Goal: Information Seeking & Learning: Learn about a topic

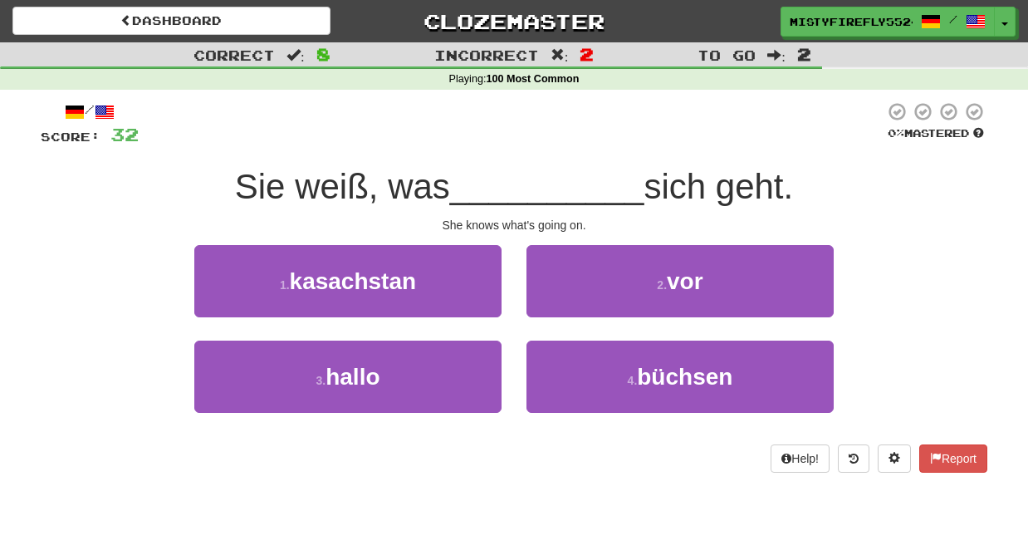
scroll to position [12, 0]
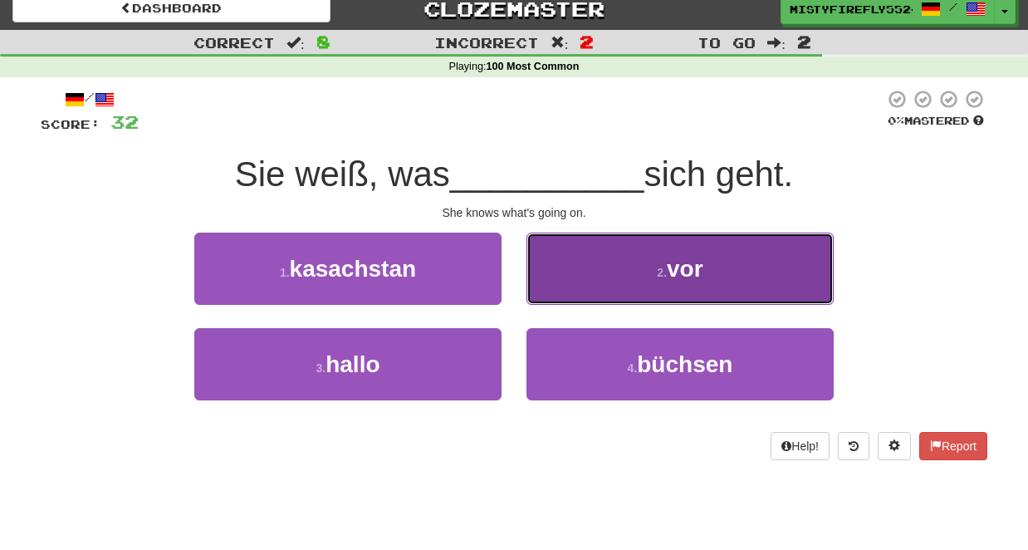
click at [671, 248] on button "2 . vor" at bounding box center [679, 269] width 307 height 72
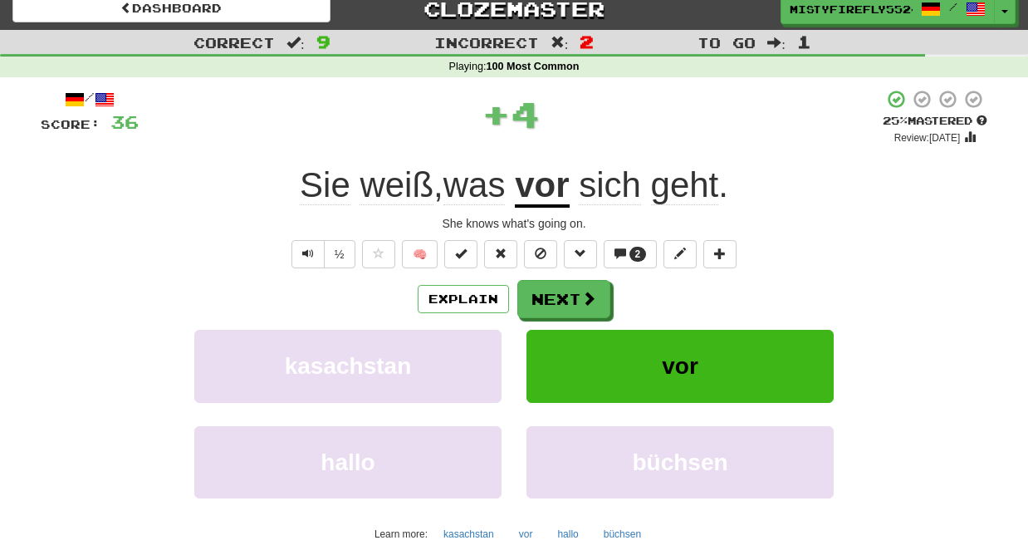
click at [554, 193] on u "vor" at bounding box center [542, 186] width 54 height 42
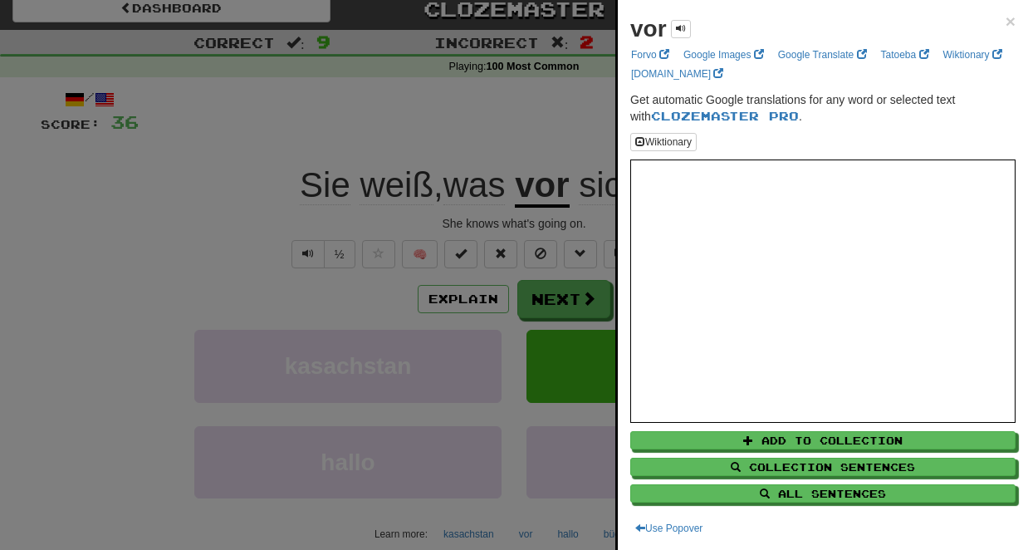
click at [539, 165] on div at bounding box center [514, 275] width 1028 height 550
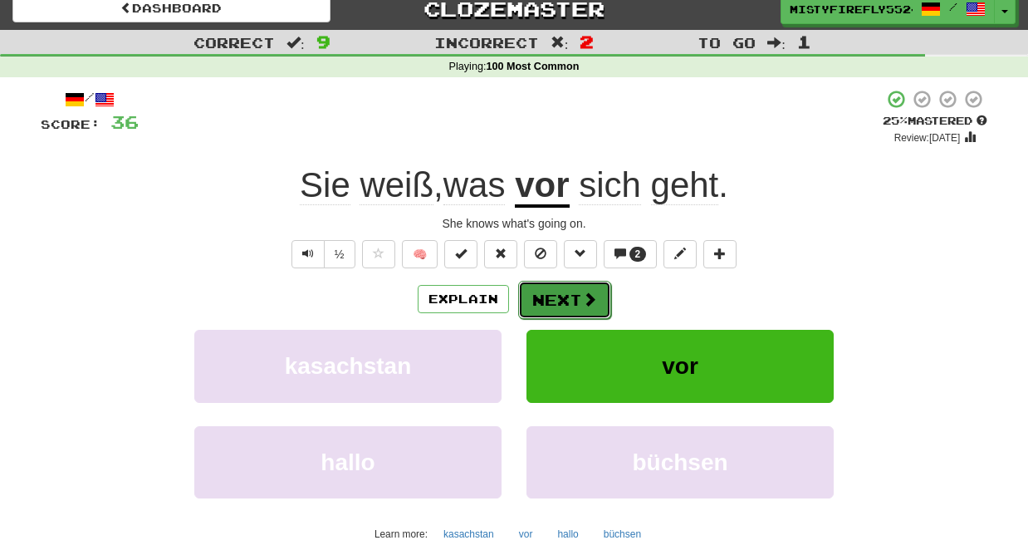
click at [567, 299] on button "Next" at bounding box center [564, 300] width 93 height 38
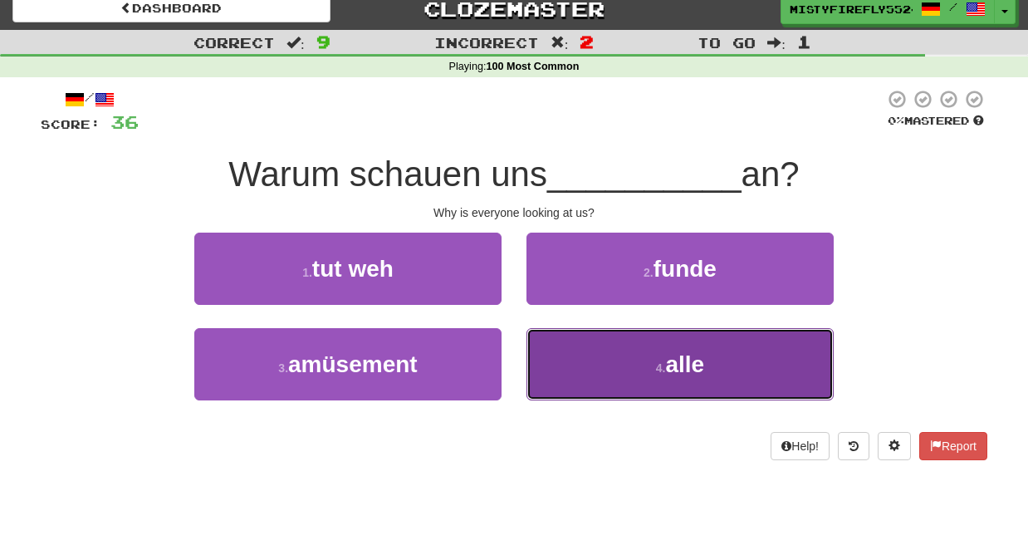
click at [679, 342] on button "4 . alle" at bounding box center [679, 364] width 307 height 72
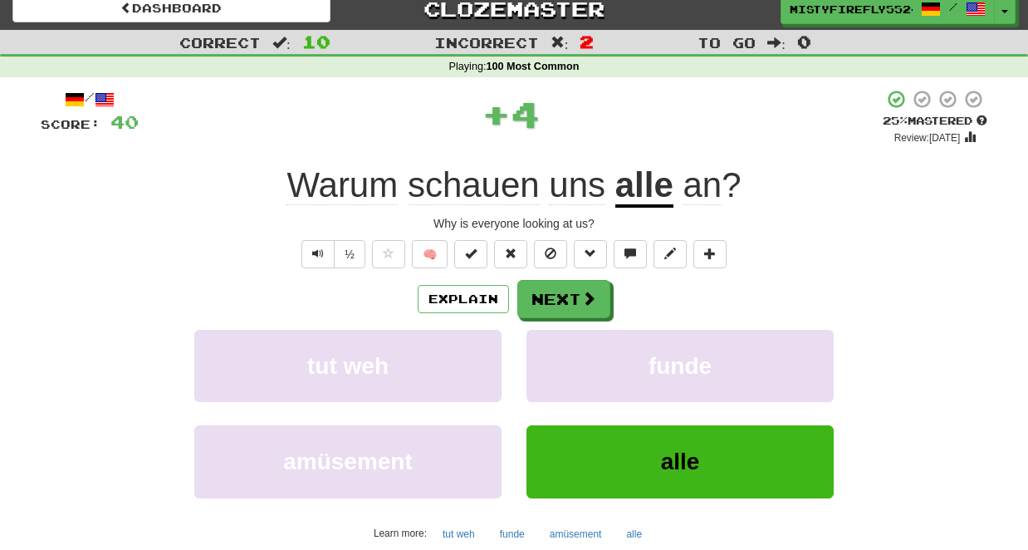
click at [549, 186] on span "schauen" at bounding box center [577, 185] width 56 height 40
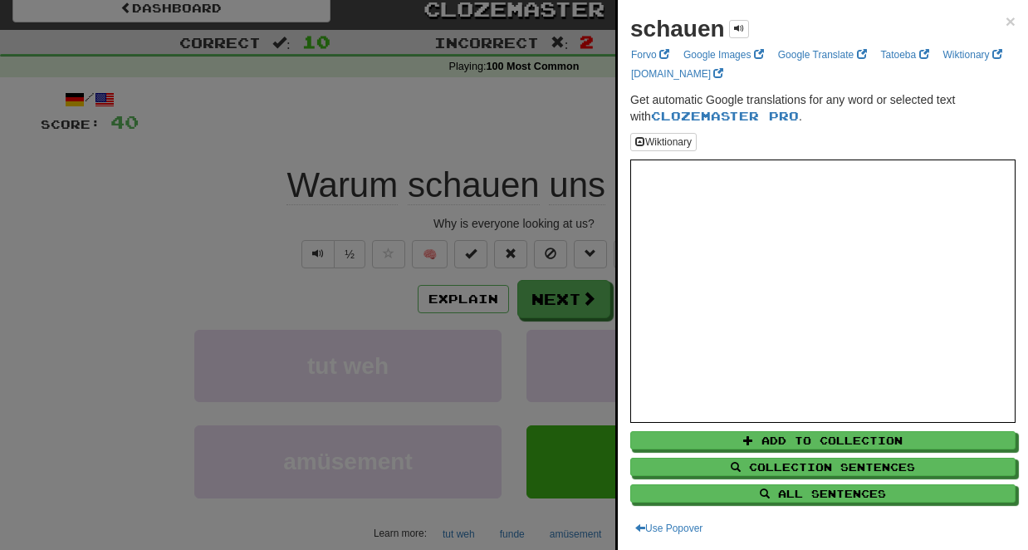
click at [546, 170] on div at bounding box center [514, 275] width 1028 height 550
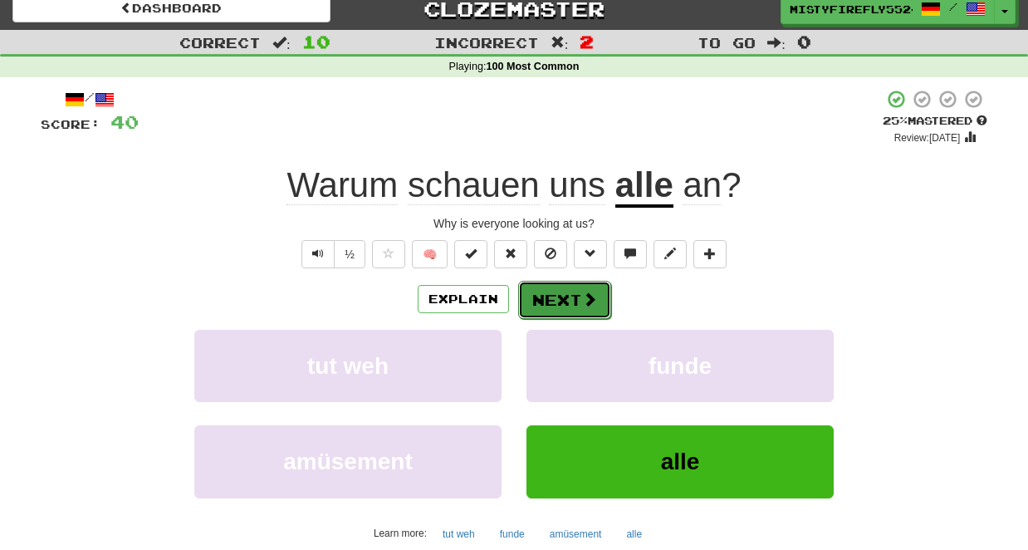
click at [588, 302] on span at bounding box center [589, 298] width 15 height 15
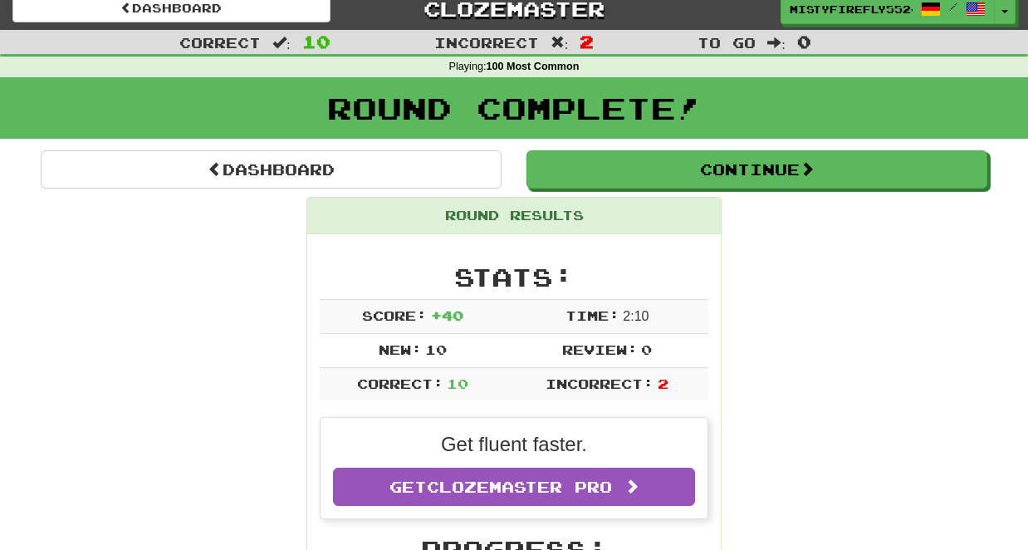
scroll to position [30, 0]
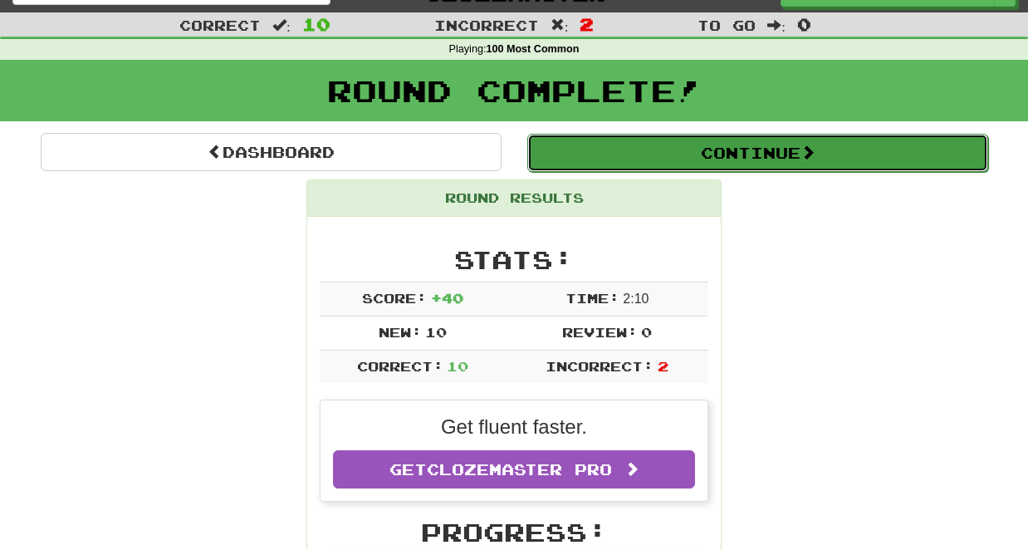
click at [635, 164] on button "Continue" at bounding box center [757, 153] width 461 height 38
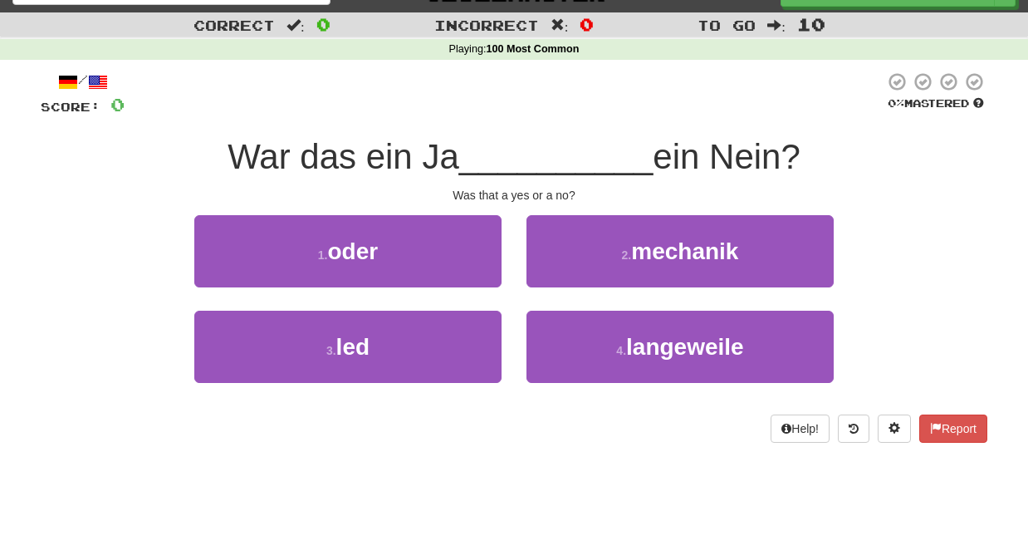
click at [433, 291] on div "1 . oder" at bounding box center [348, 262] width 332 height 95
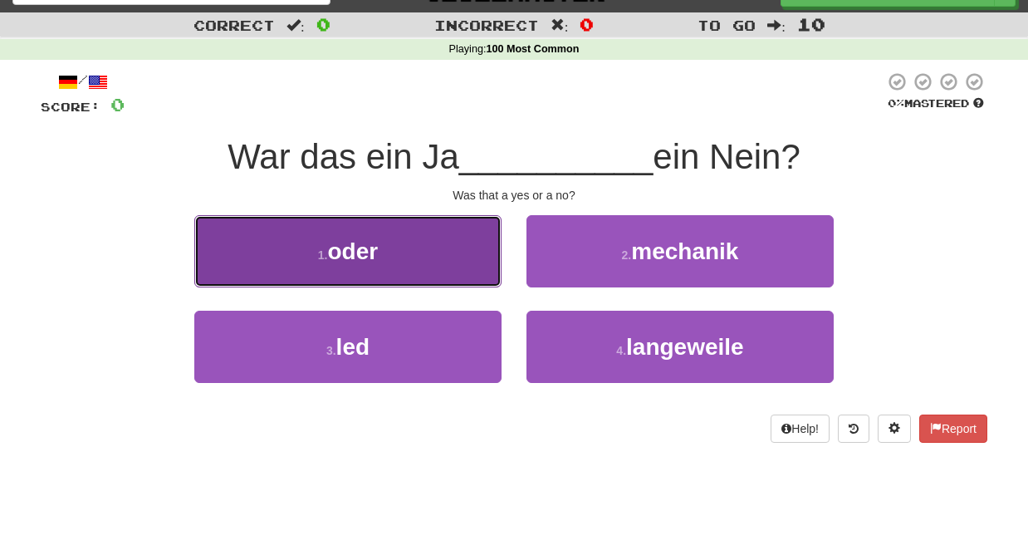
click at [415, 267] on button "1 . oder" at bounding box center [347, 251] width 307 height 72
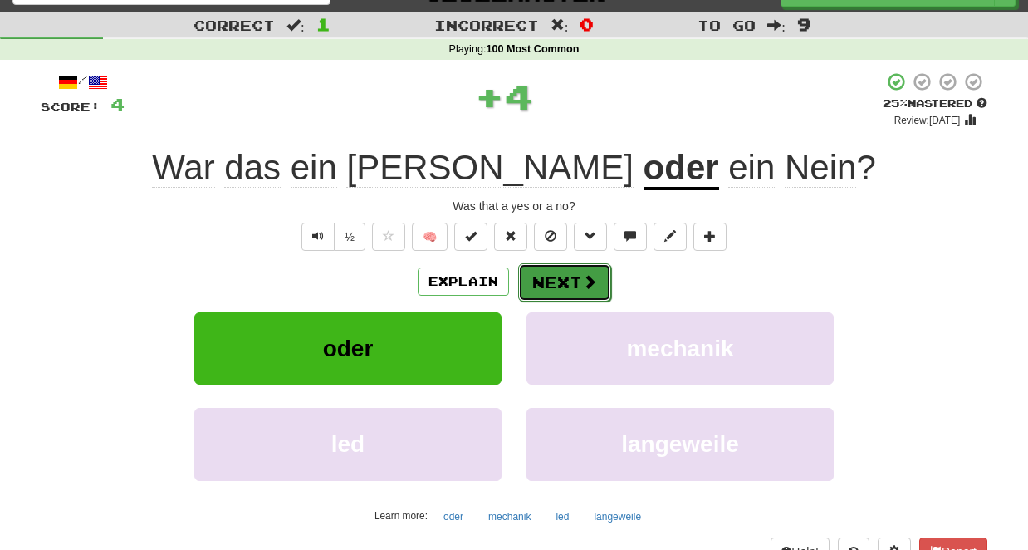
click at [584, 288] on span at bounding box center [589, 281] width 15 height 15
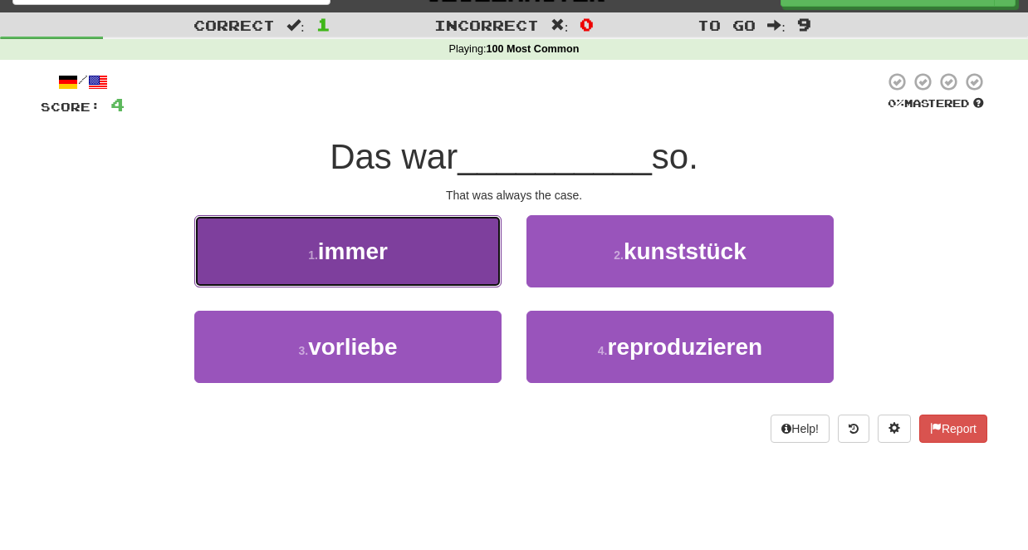
click at [391, 242] on button "1 . immer" at bounding box center [347, 251] width 307 height 72
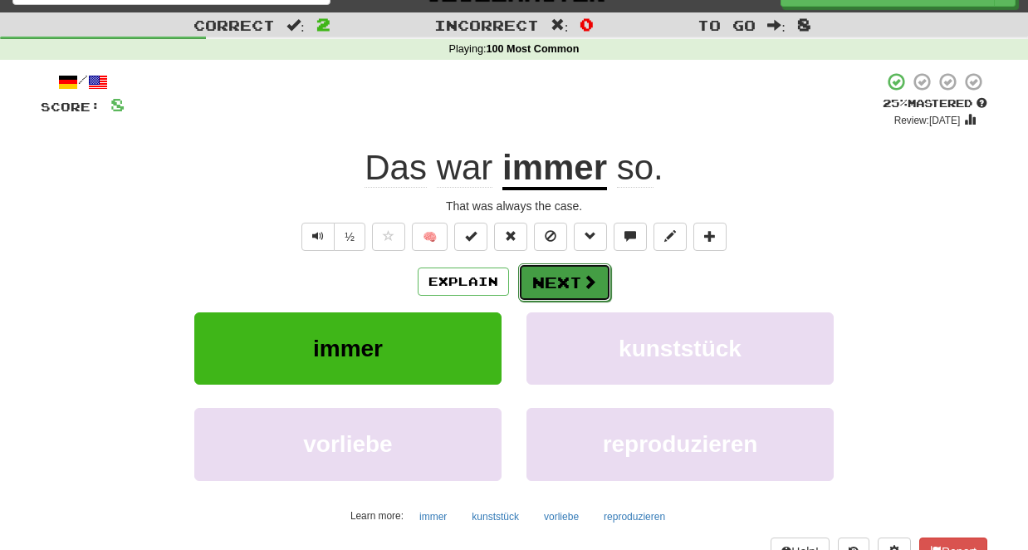
click at [584, 276] on span at bounding box center [589, 281] width 15 height 15
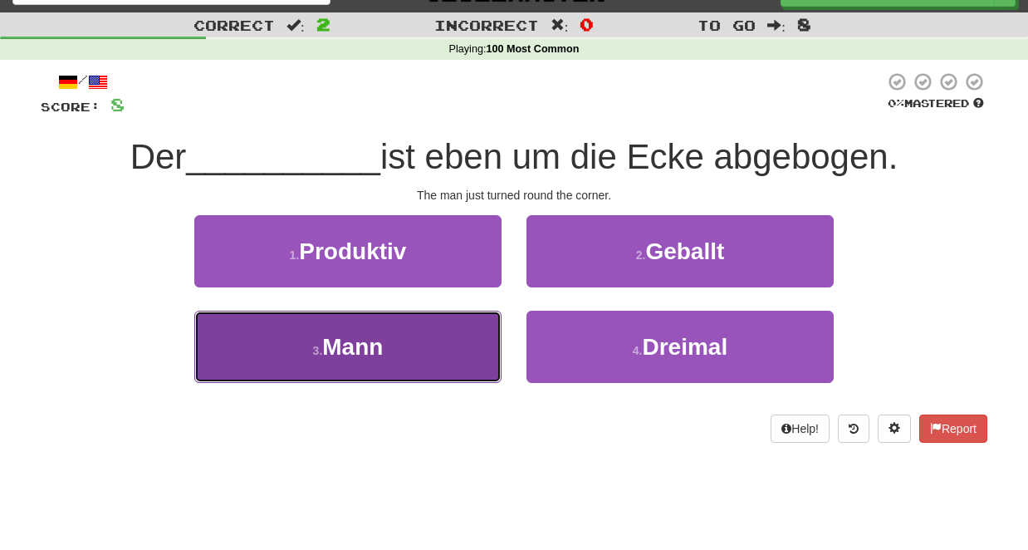
click at [387, 355] on button "3 . [PERSON_NAME]" at bounding box center [347, 347] width 307 height 72
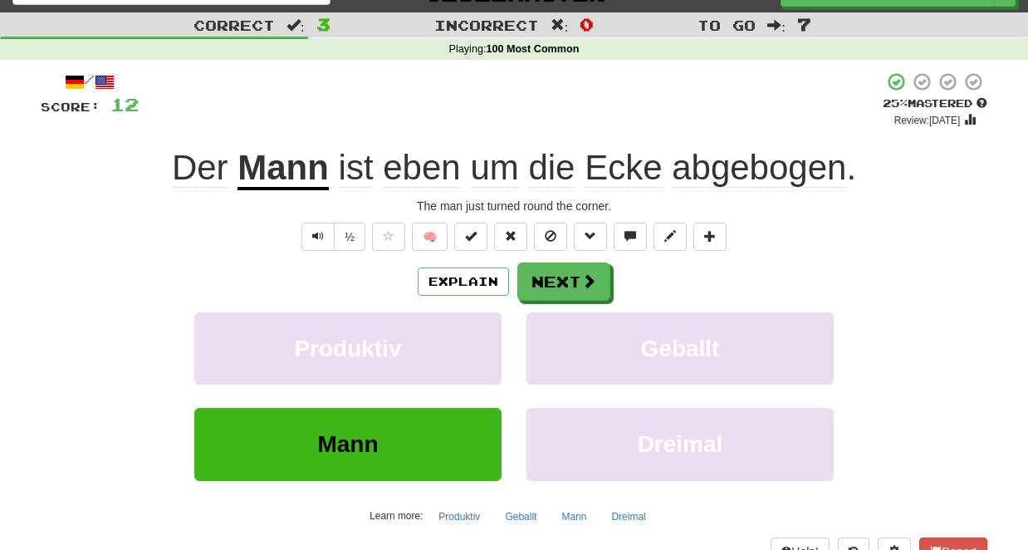
click at [426, 176] on span "eben" at bounding box center [421, 168] width 77 height 40
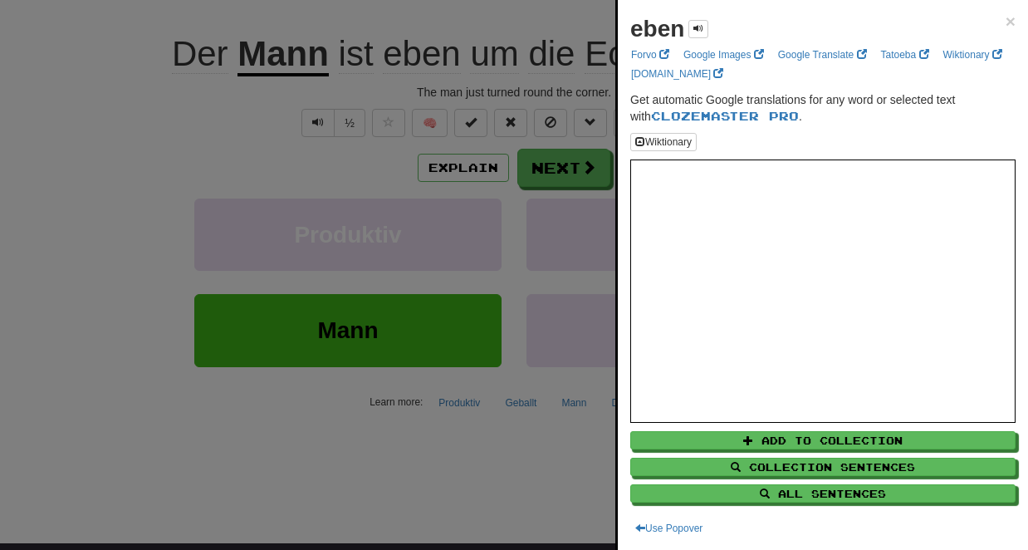
scroll to position [162, 0]
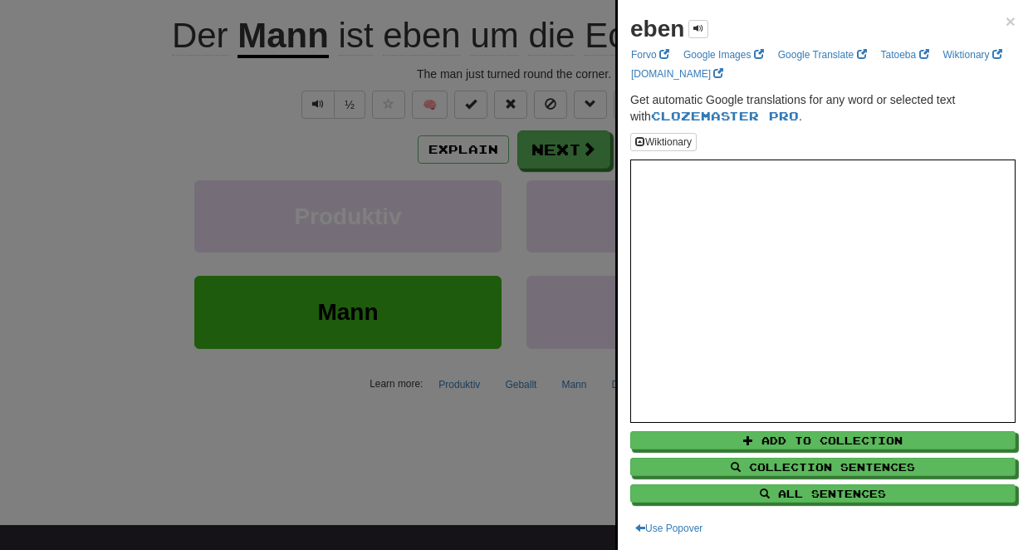
click at [299, 440] on div at bounding box center [514, 275] width 1028 height 550
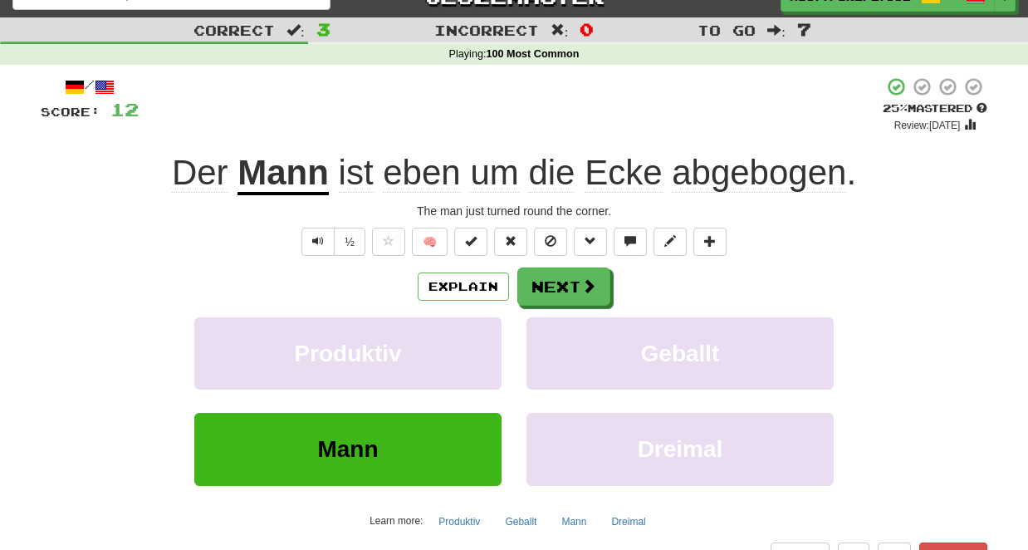
scroll to position [17, 0]
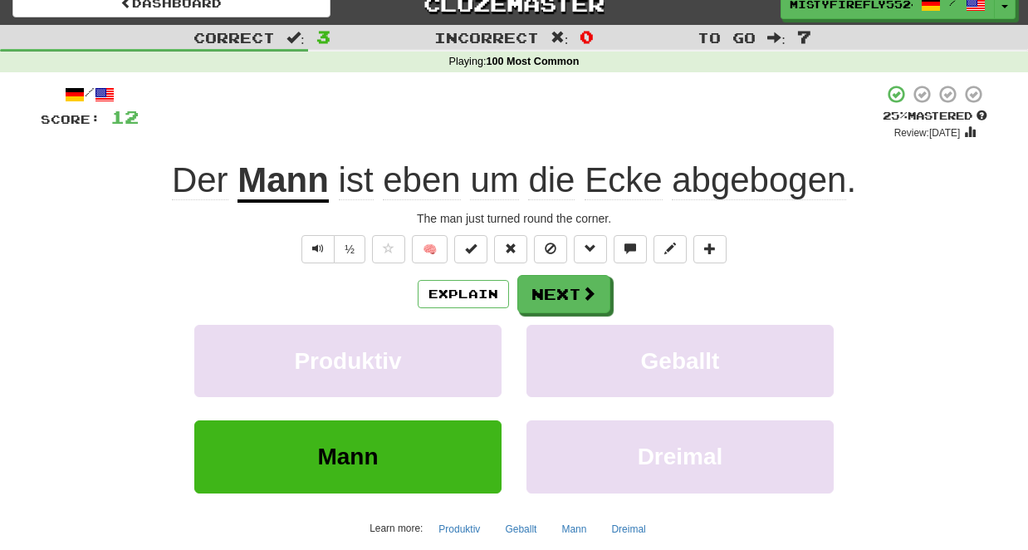
click at [757, 187] on span "abgebogen" at bounding box center [759, 180] width 174 height 40
